Goal: Task Accomplishment & Management: Use online tool/utility

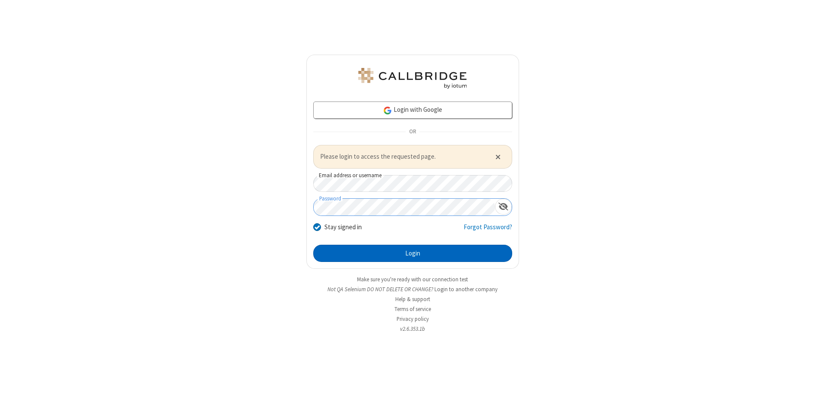
click at [413, 253] on button "Login" at bounding box center [412, 252] width 199 height 17
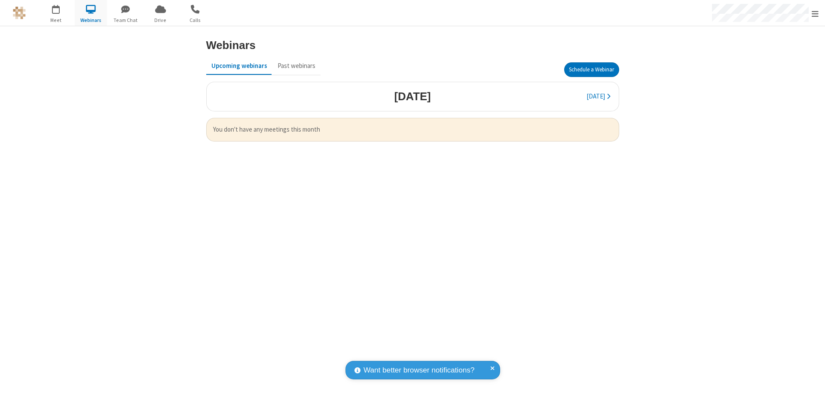
click at [591, 70] on button "Schedule a Webinar" at bounding box center [591, 69] width 55 height 15
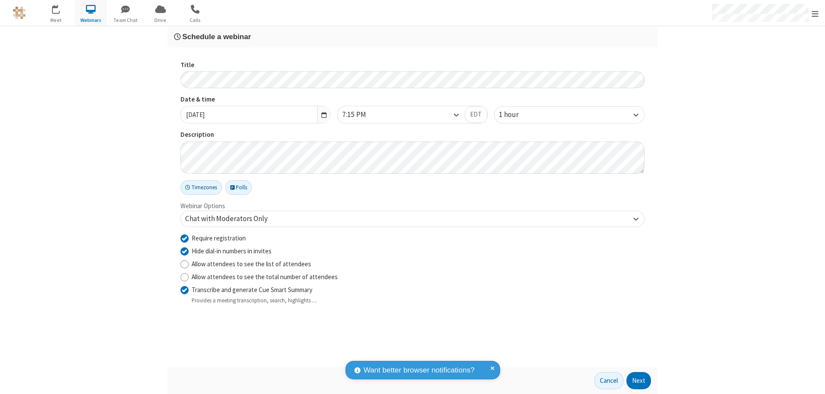
click at [184, 238] on input "Require registration" at bounding box center [184, 237] width 8 height 9
checkbox input "false"
click at [639, 380] on button "Next" at bounding box center [639, 380] width 24 height 17
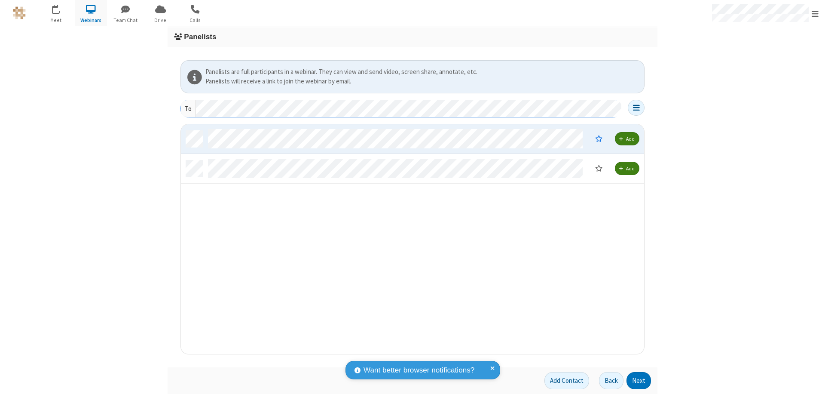
scroll to position [223, 457]
click at [639, 380] on button "Next" at bounding box center [639, 380] width 24 height 17
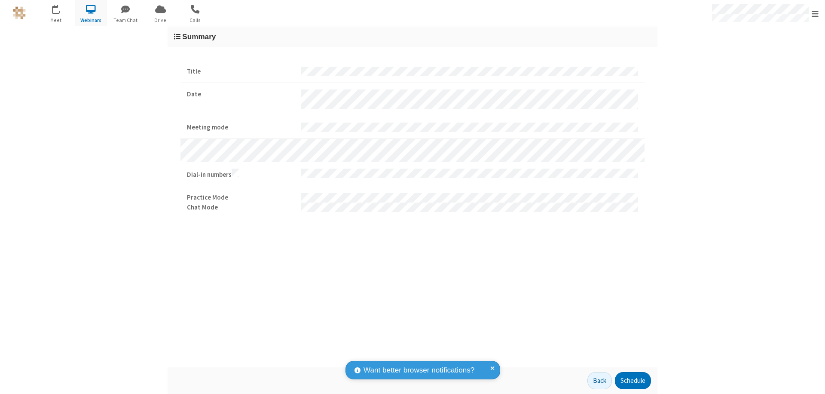
click at [633, 380] on button "Schedule" at bounding box center [633, 380] width 36 height 17
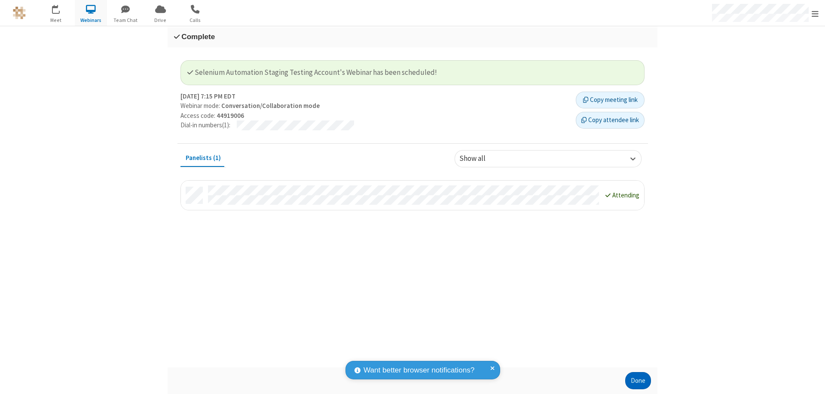
click at [638, 380] on button "Done" at bounding box center [638, 380] width 26 height 17
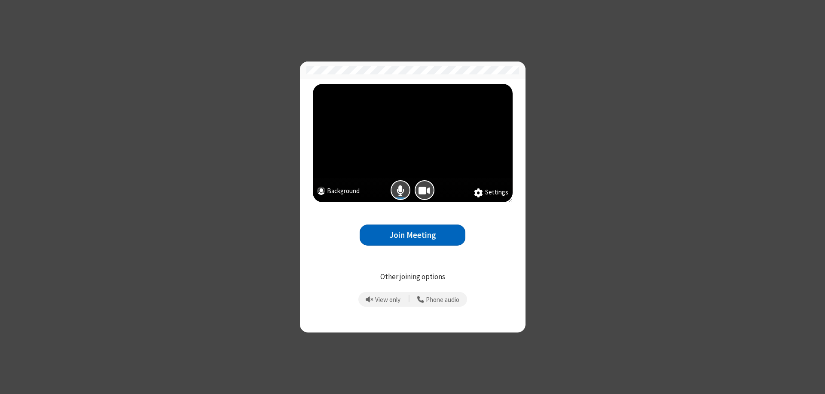
click at [413, 235] on button "Join Meeting" at bounding box center [413, 234] width 106 height 21
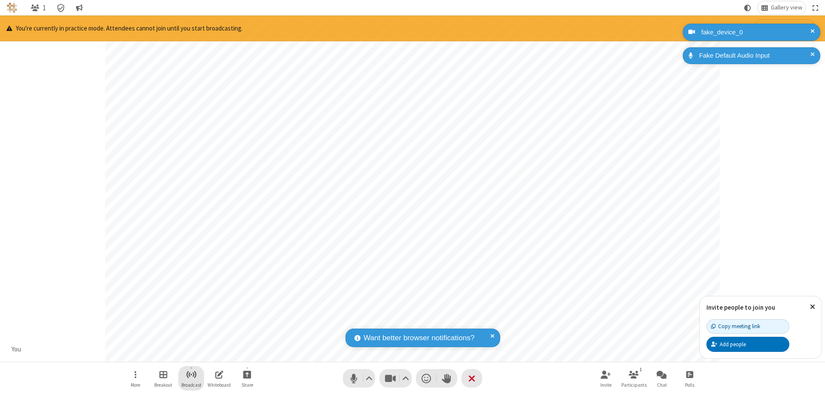
click at [191, 374] on span "Start broadcast" at bounding box center [191, 374] width 11 height 11
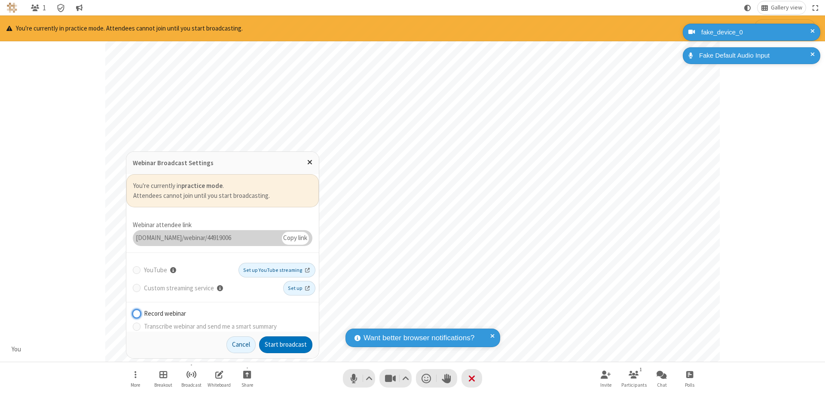
click at [286, 344] on button "Start broadcast" at bounding box center [285, 344] width 53 height 17
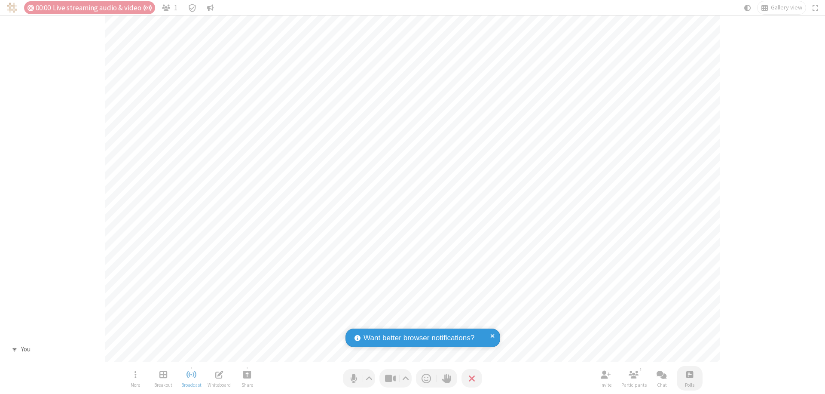
click at [689, 374] on span "Open poll" at bounding box center [689, 374] width 7 height 11
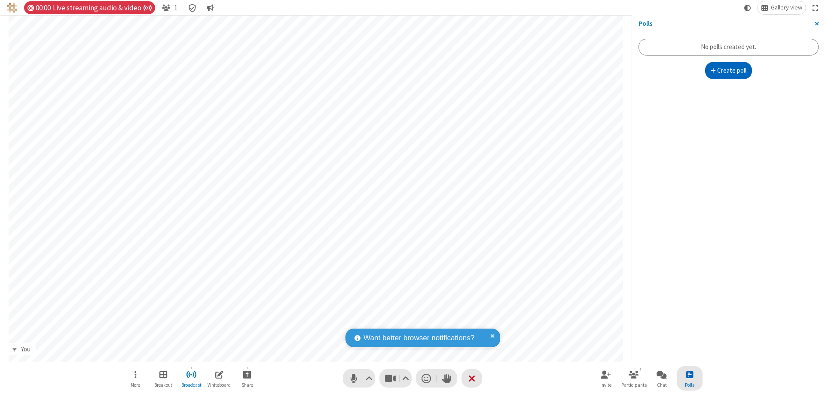
click at [728, 70] on button "Create poll" at bounding box center [728, 70] width 47 height 17
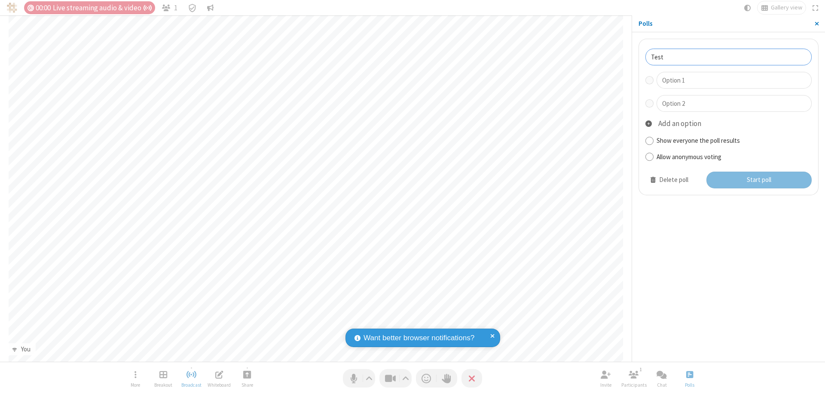
type input "Test"
type input "Yes"
type input "No"
click at [758, 180] on button "Start poll" at bounding box center [759, 179] width 106 height 17
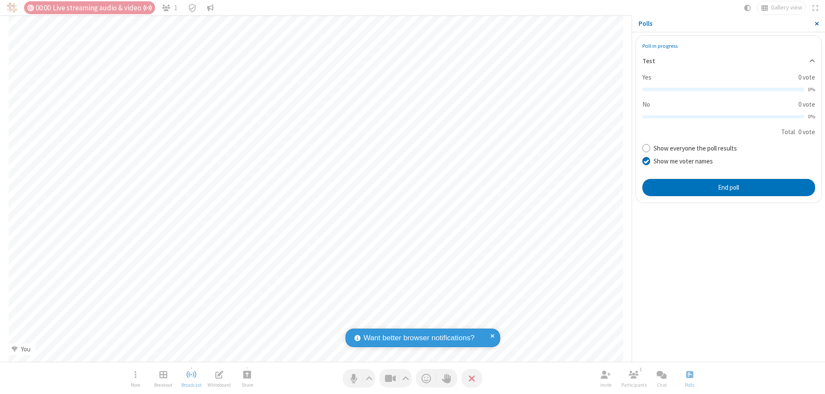
click at [816, 24] on span "Close sidebar" at bounding box center [817, 23] width 4 height 7
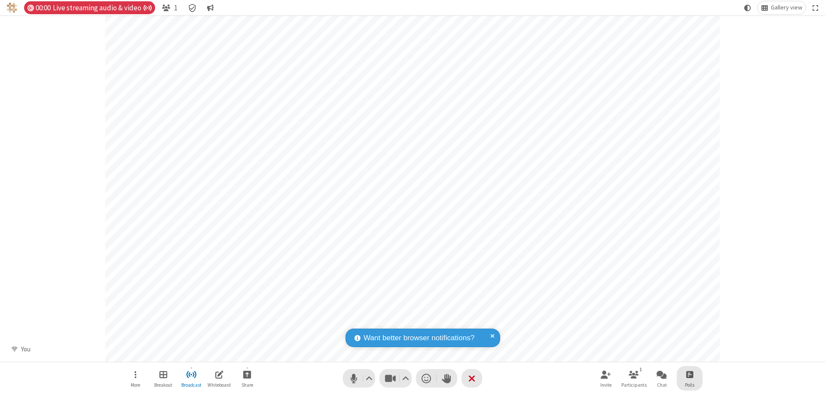
click at [689, 374] on span "Open poll" at bounding box center [689, 374] width 7 height 11
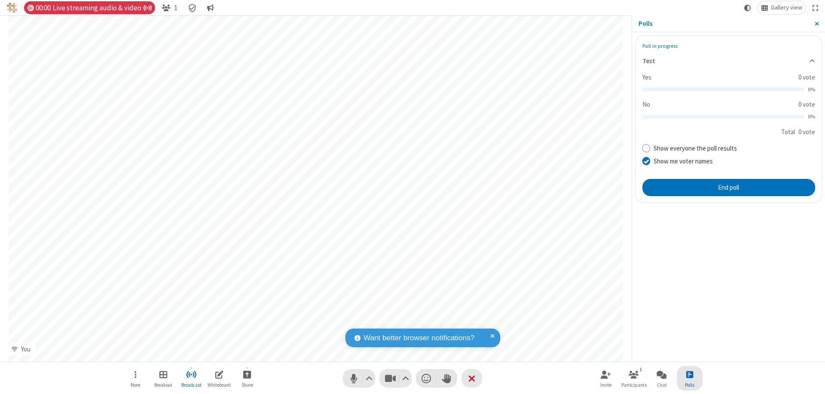
click at [728, 187] on button "End poll" at bounding box center [728, 187] width 173 height 17
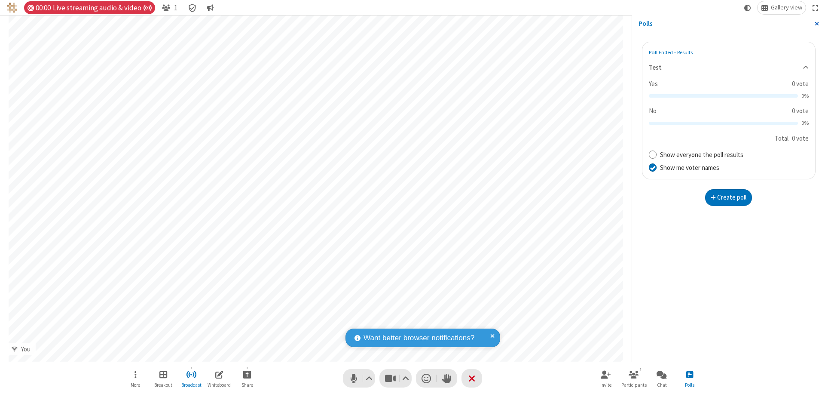
click at [816, 24] on span "Close sidebar" at bounding box center [817, 23] width 4 height 7
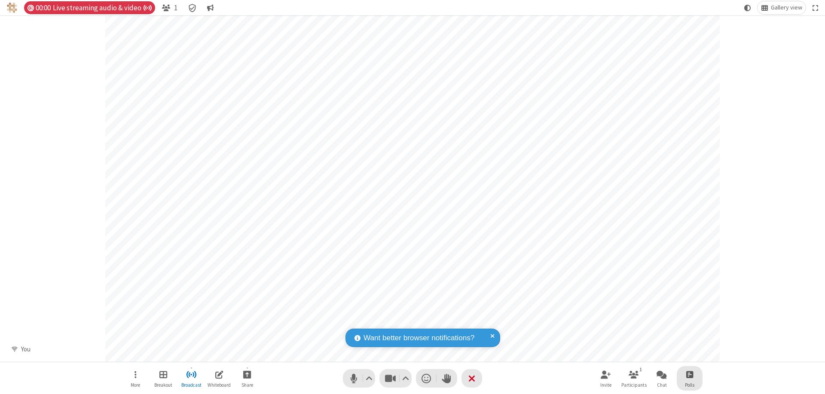
click at [689, 374] on span "Open poll" at bounding box center [689, 374] width 7 height 11
